Goal: Obtain resource: Download file/media

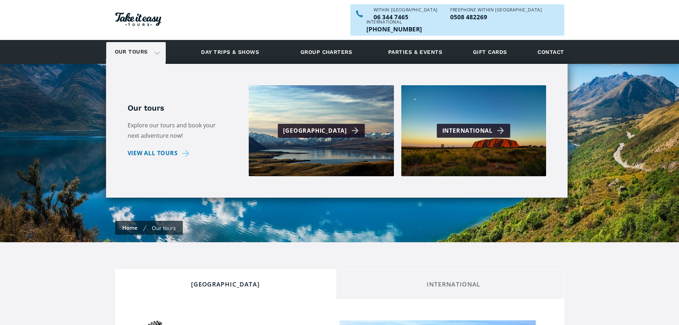
click at [142, 44] on link "Our tours" at bounding box center [132, 52] width 44 height 17
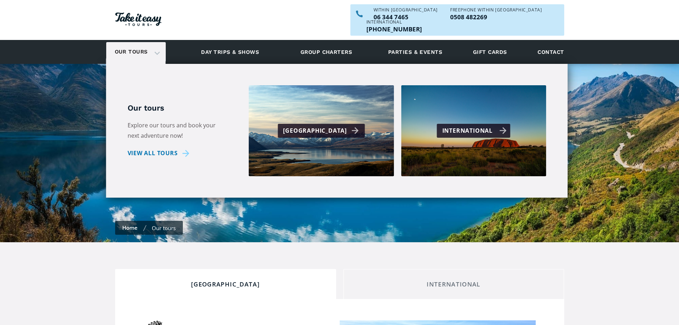
click at [424, 125] on div "International" at bounding box center [474, 130] width 146 height 91
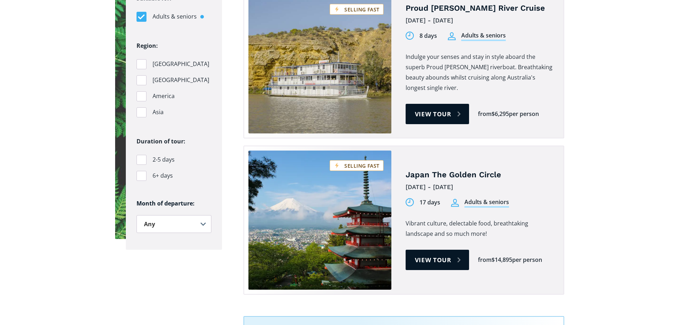
scroll to position [535, 0]
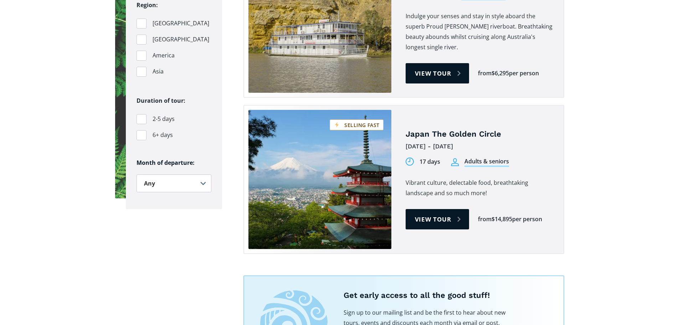
click at [442, 141] on div "[DATE] - [DATE]" at bounding box center [479, 146] width 147 height 11
click at [452, 209] on link "View tour" at bounding box center [438, 219] width 64 height 20
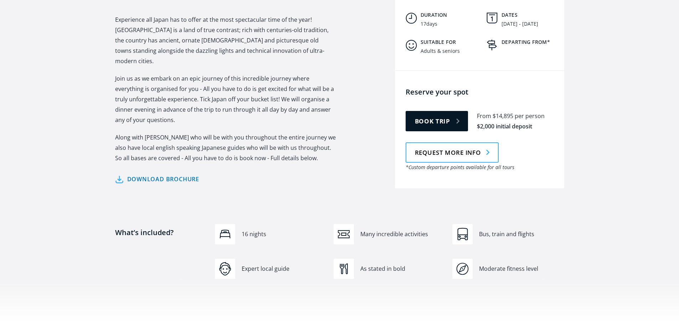
scroll to position [321, 0]
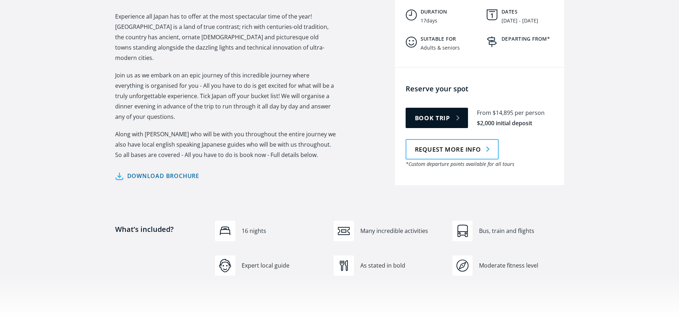
click at [187, 171] on link "Download brochure" at bounding box center [157, 176] width 85 height 10
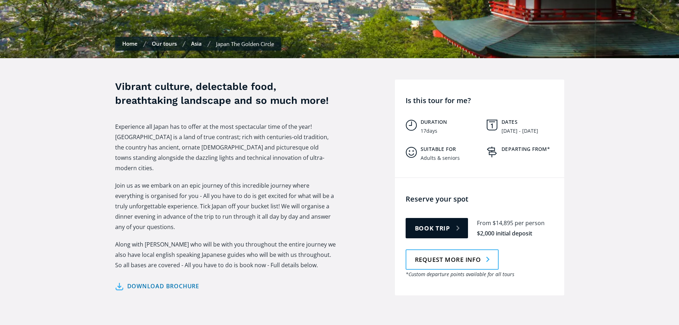
scroll to position [70, 0]
